Goal: Transaction & Acquisition: Purchase product/service

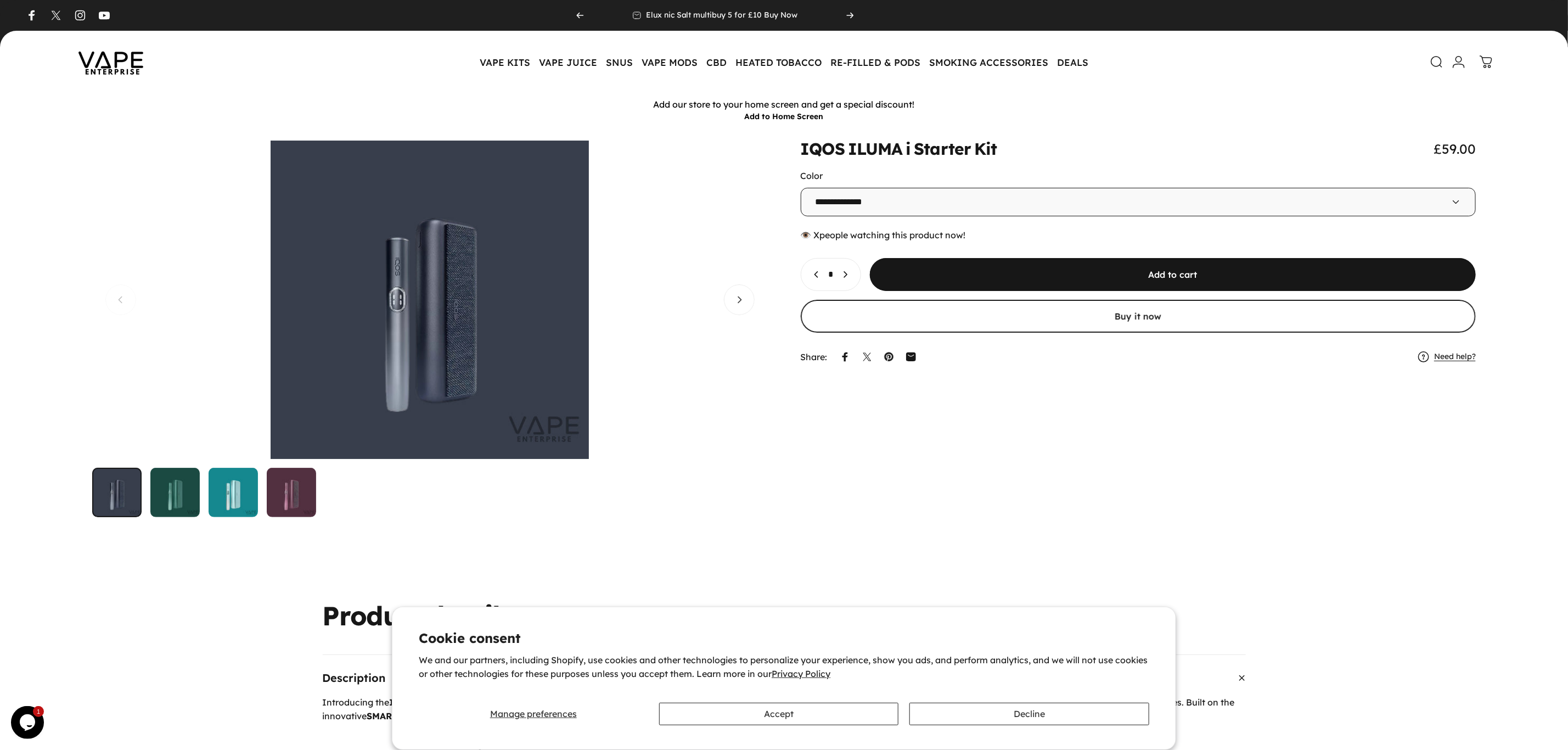
click at [178, 493] on img "Go to item" at bounding box center [175, 492] width 49 height 49
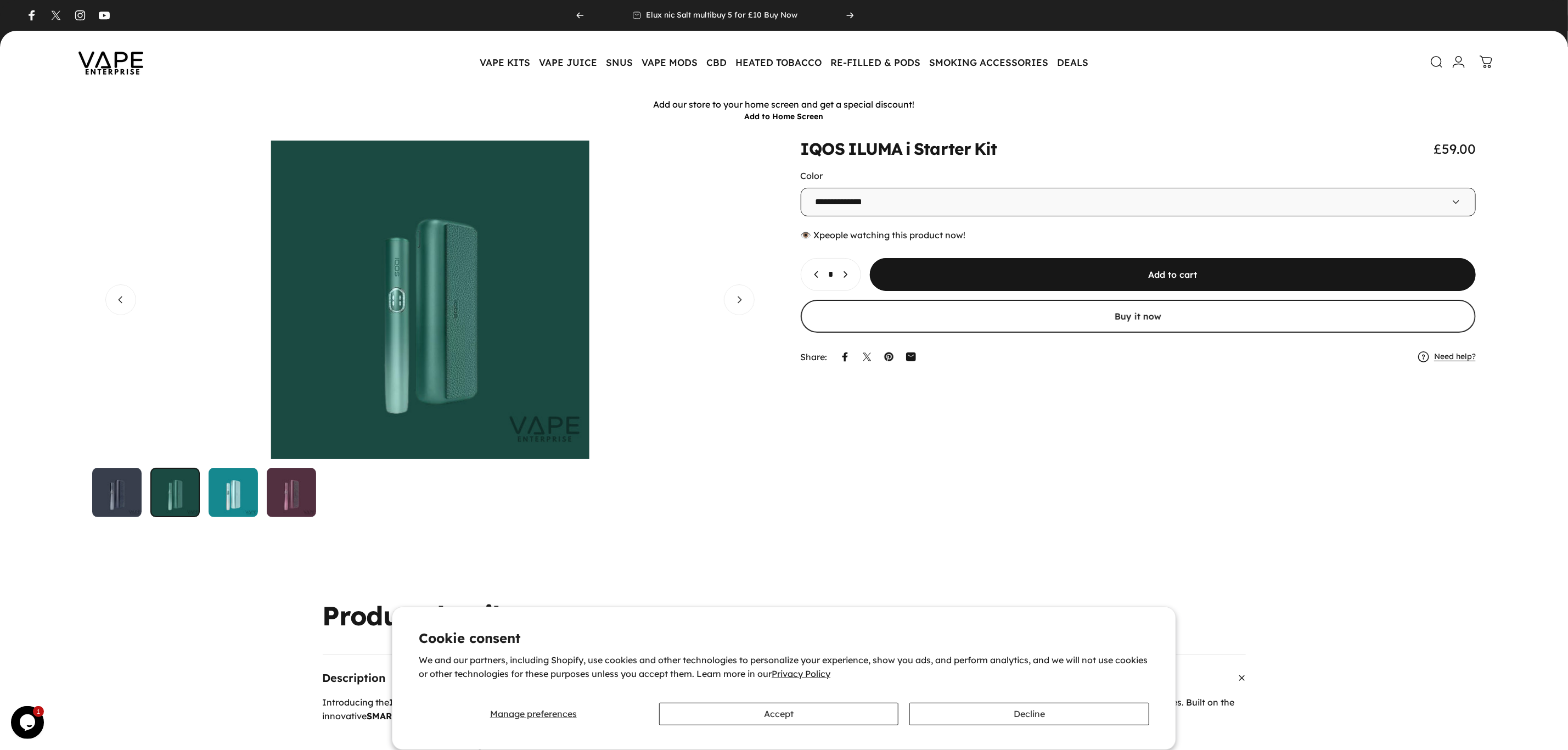
scroll to position [0, 676]
